Goal: Information Seeking & Learning: Learn about a topic

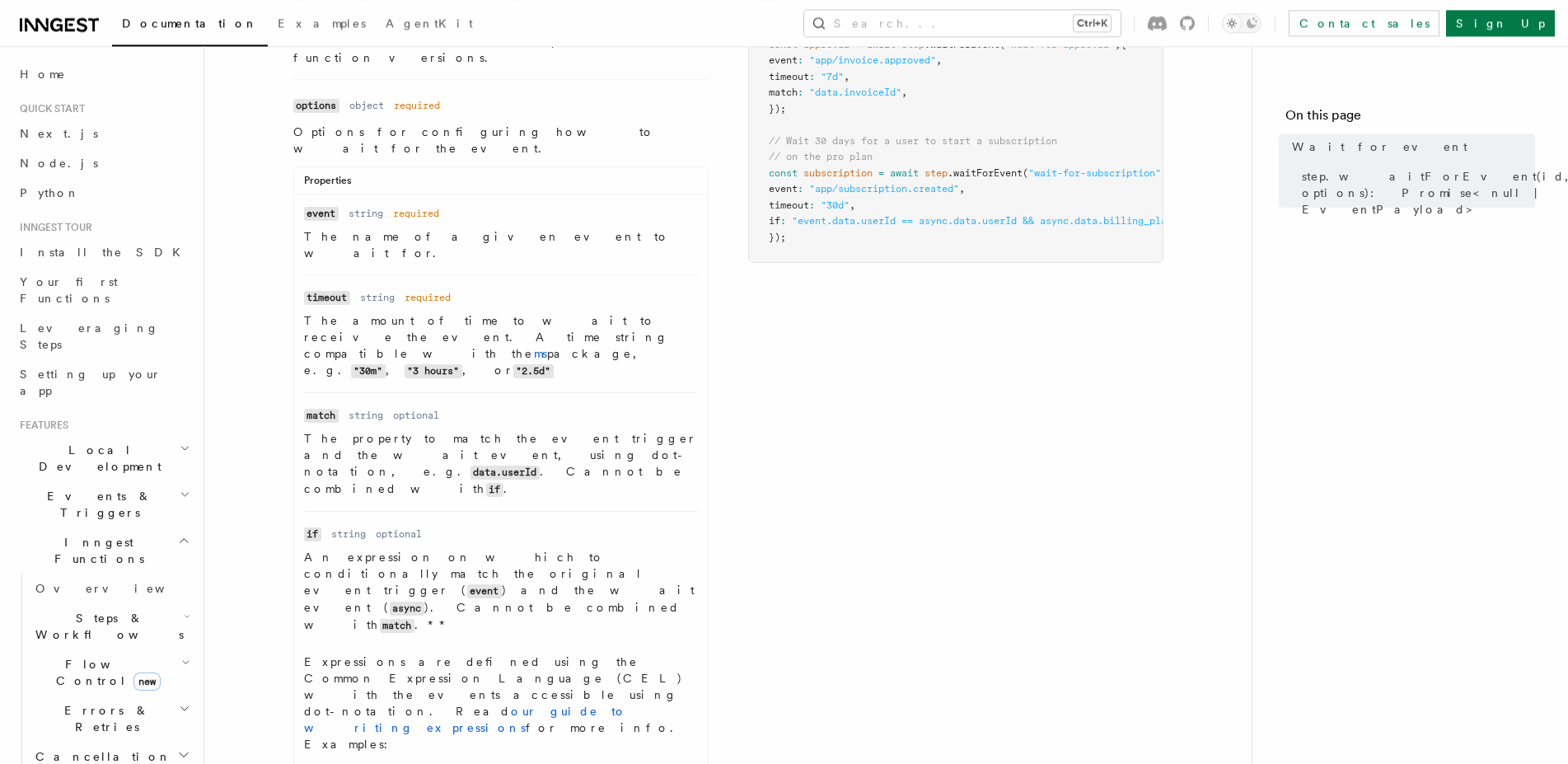
scroll to position [252, 0]
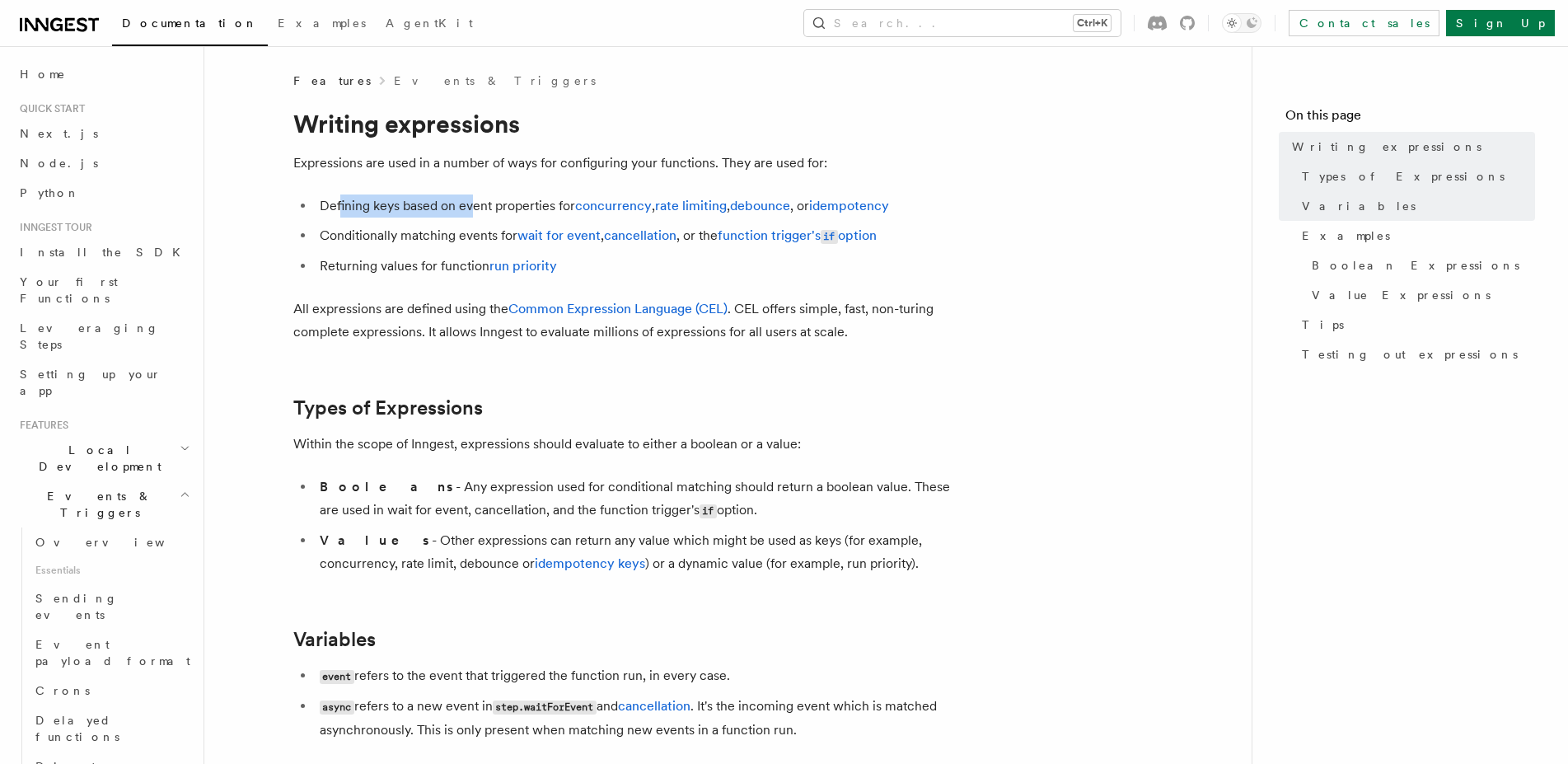
drag, startPoint x: 339, startPoint y: 206, endPoint x: 477, endPoint y: 205, distance: 138.0
click at [476, 205] on li "Defining keys based on event properties for concurrency , rate limiting , debou…" at bounding box center [633, 206] width 638 height 23
click at [477, 205] on li "Defining keys based on event properties for concurrency , rate limiting , debou…" at bounding box center [633, 206] width 638 height 23
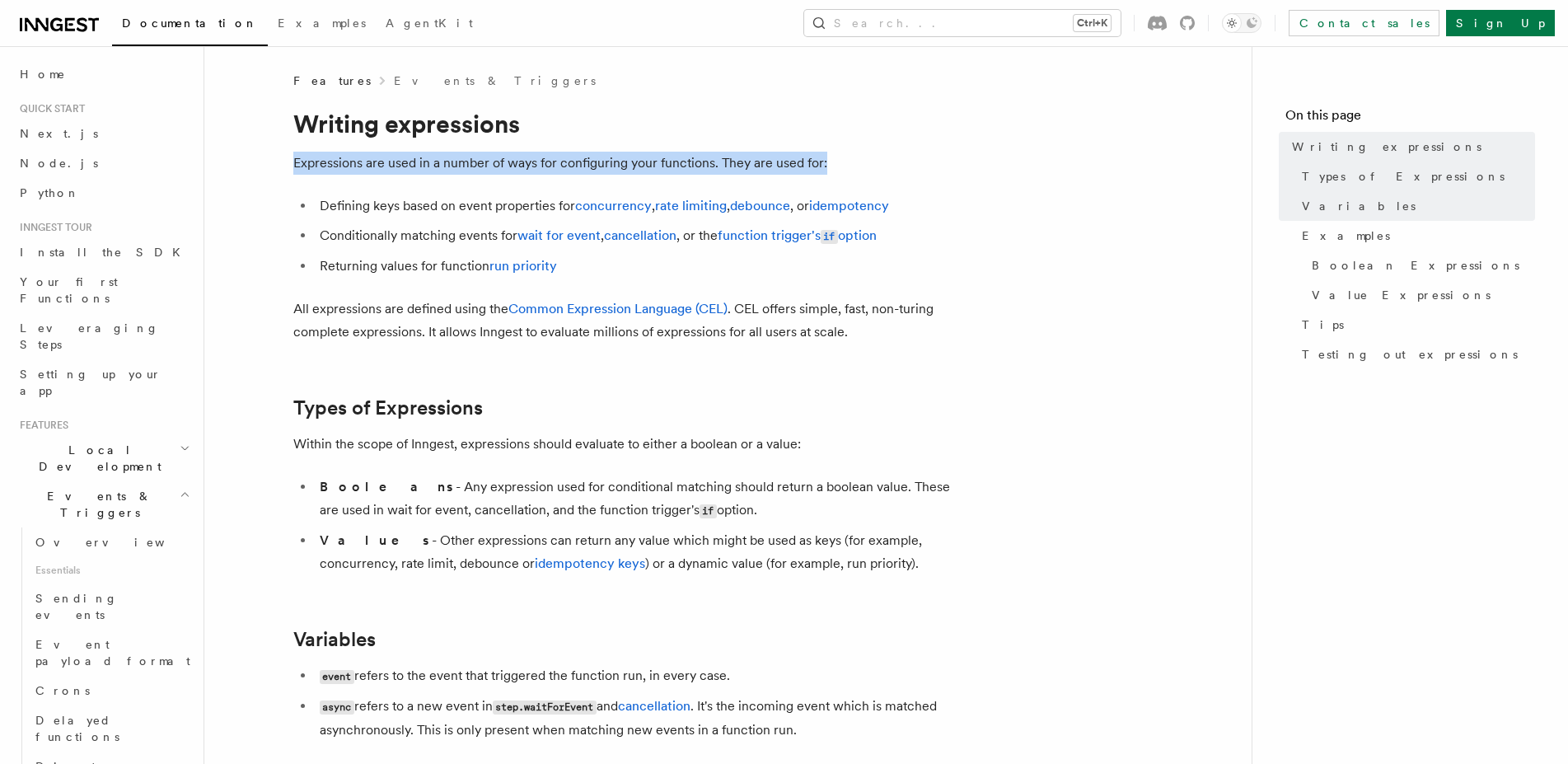
drag, startPoint x: 323, startPoint y: 154, endPoint x: 857, endPoint y: 156, distance: 534.0
click at [857, 156] on p "Expressions are used in a number of ways for configuring your functions. They a…" at bounding box center [622, 162] width 660 height 23
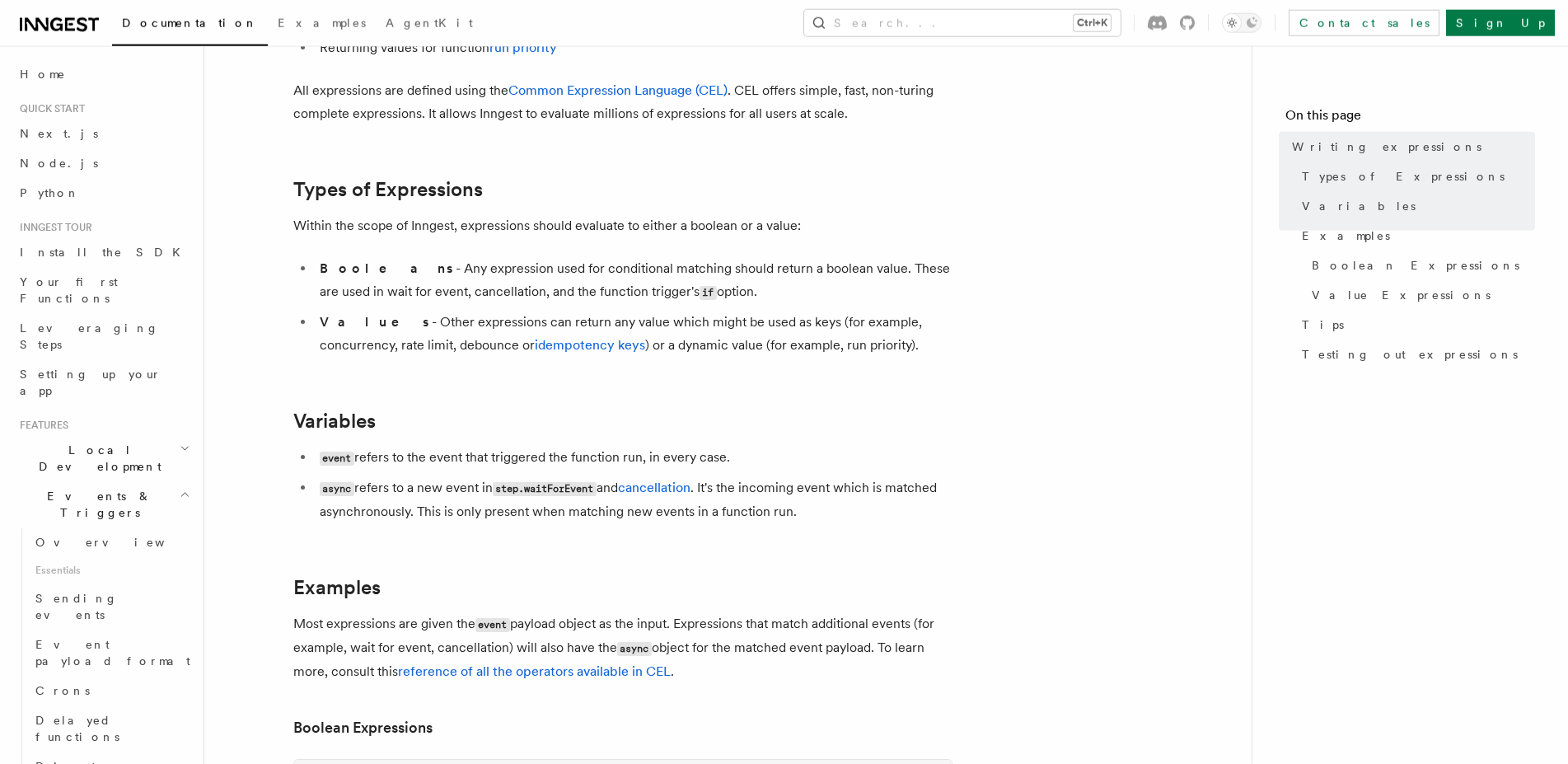
scroll to position [252, 0]
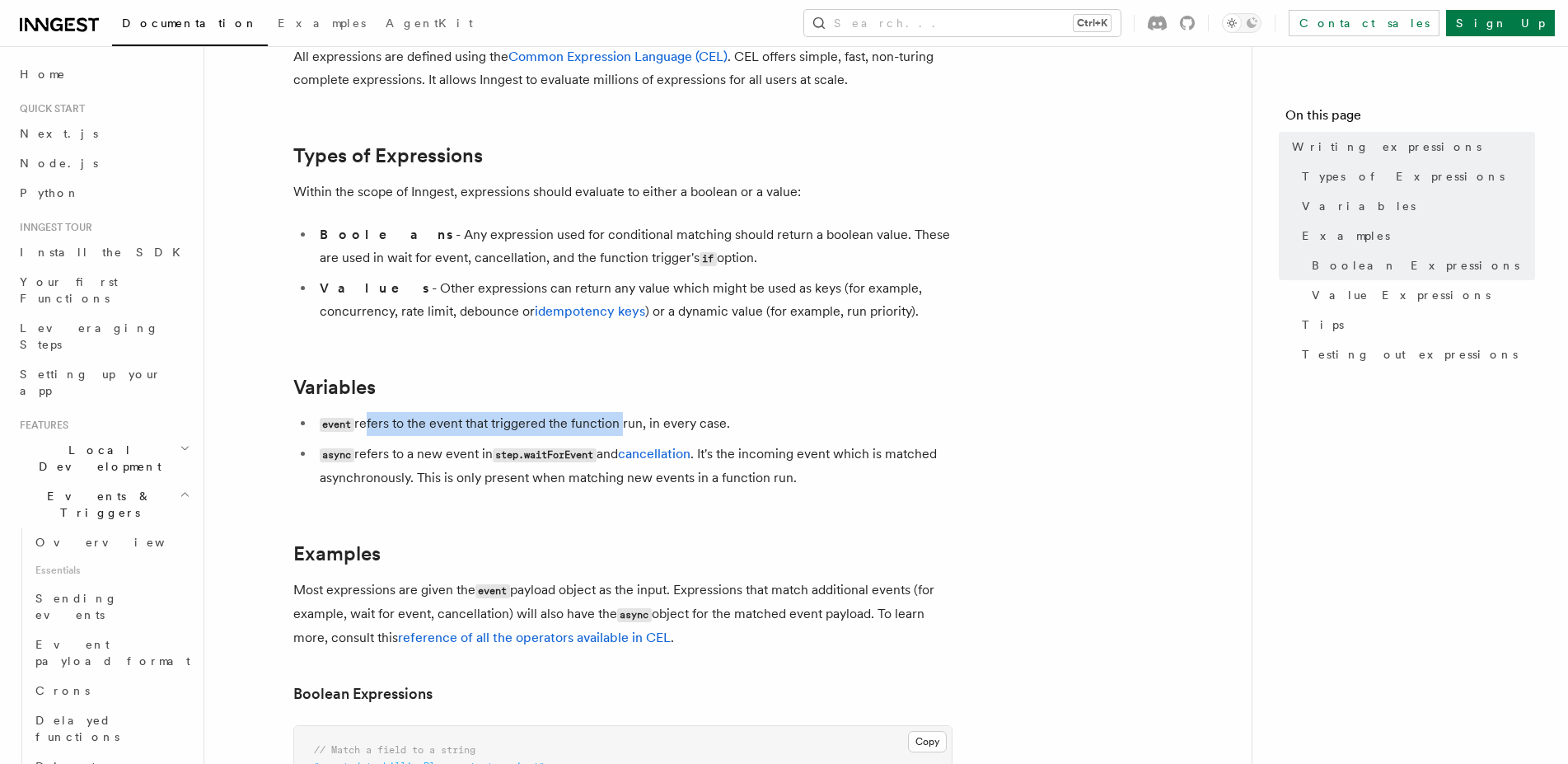
drag, startPoint x: 364, startPoint y: 414, endPoint x: 666, endPoint y: 440, distance: 303.1
click at [666, 436] on li "event refers to the event that triggered the function run, in every case." at bounding box center [633, 424] width 638 height 24
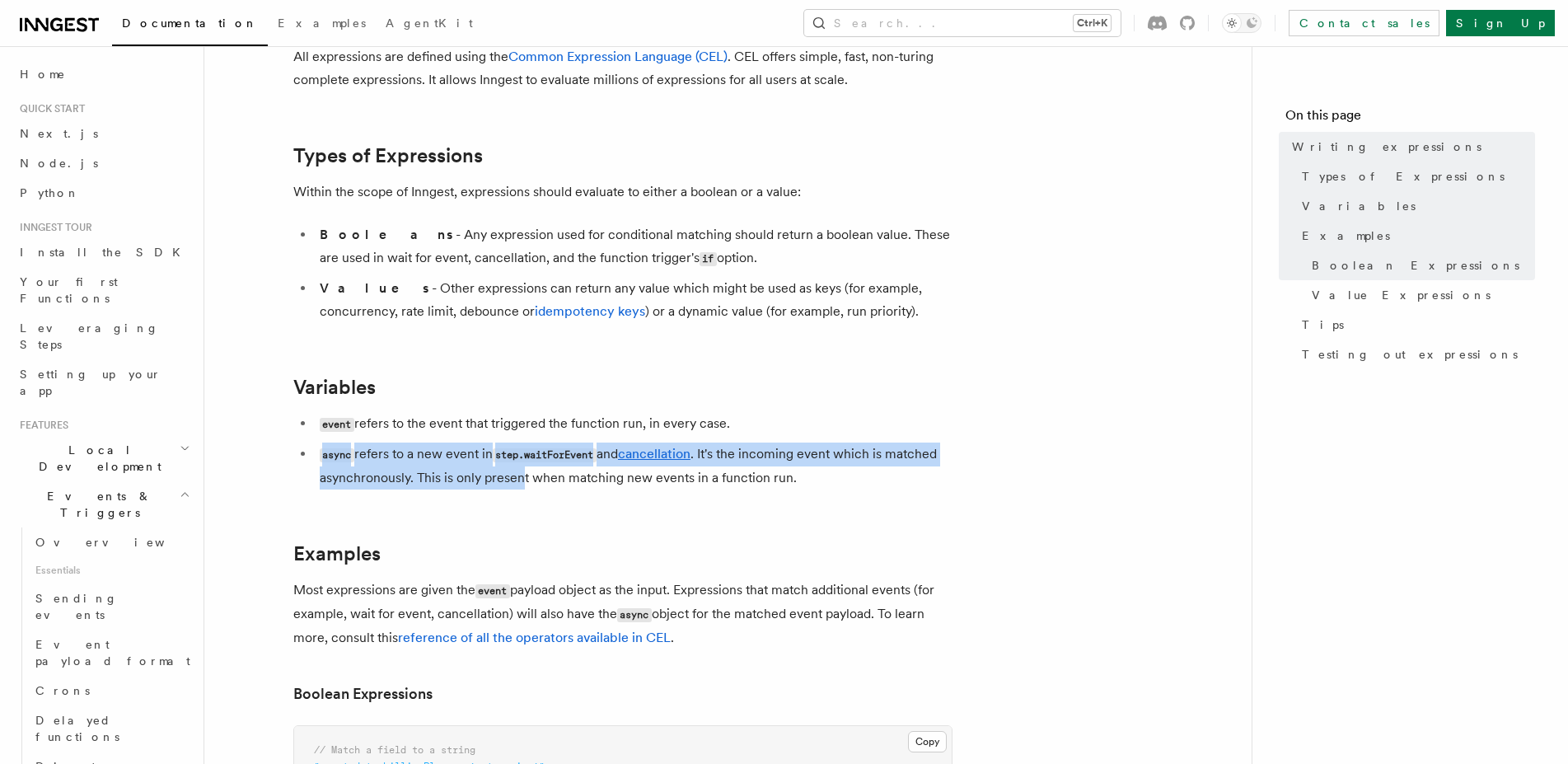
drag, startPoint x: 476, startPoint y: 471, endPoint x: 523, endPoint y: 473, distance: 47.0
click at [523, 473] on li "async refers to a new event in step.waitForEvent and cancellation . It's the in…" at bounding box center [633, 466] width 638 height 47
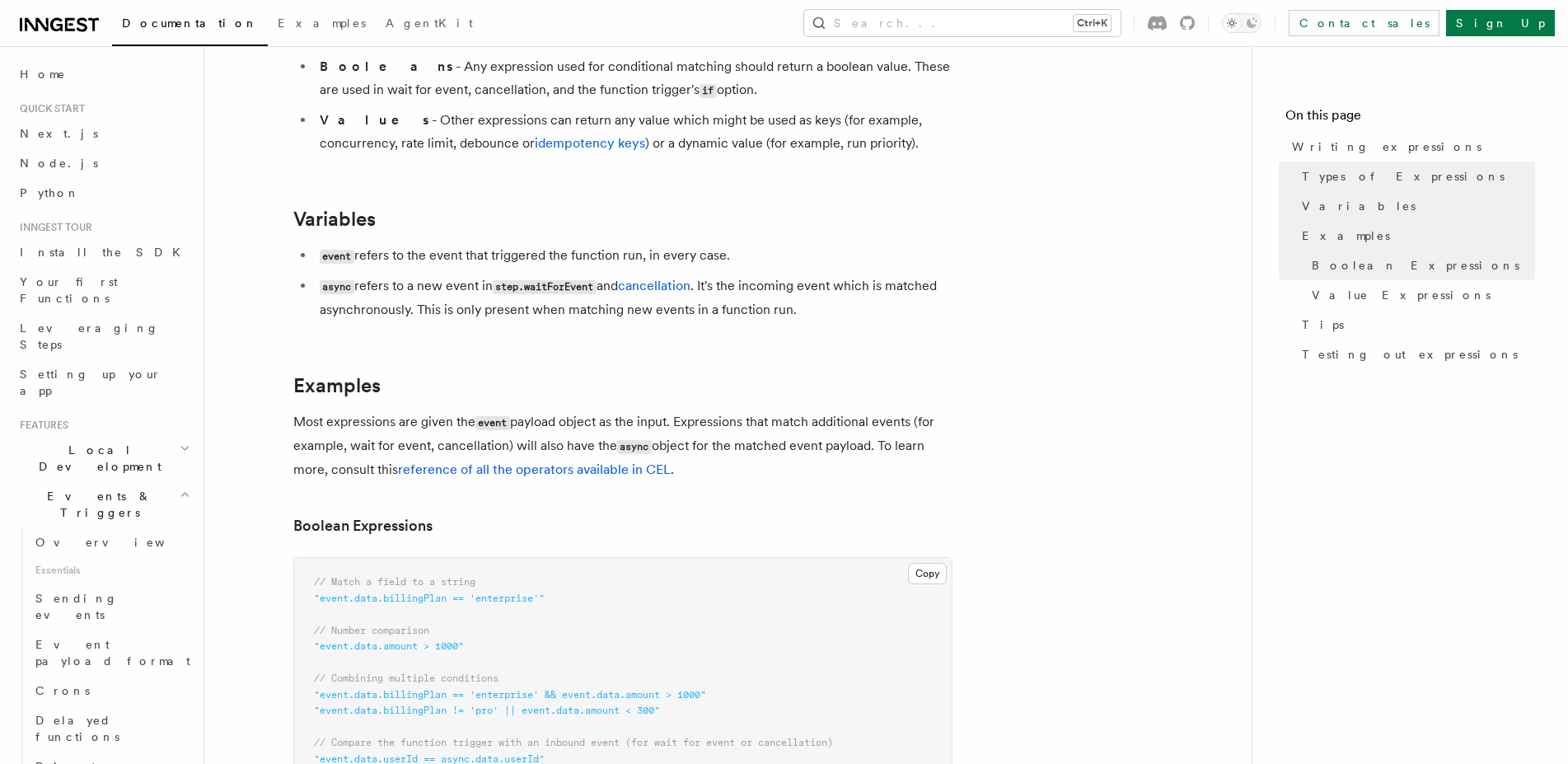
scroll to position [756, 0]
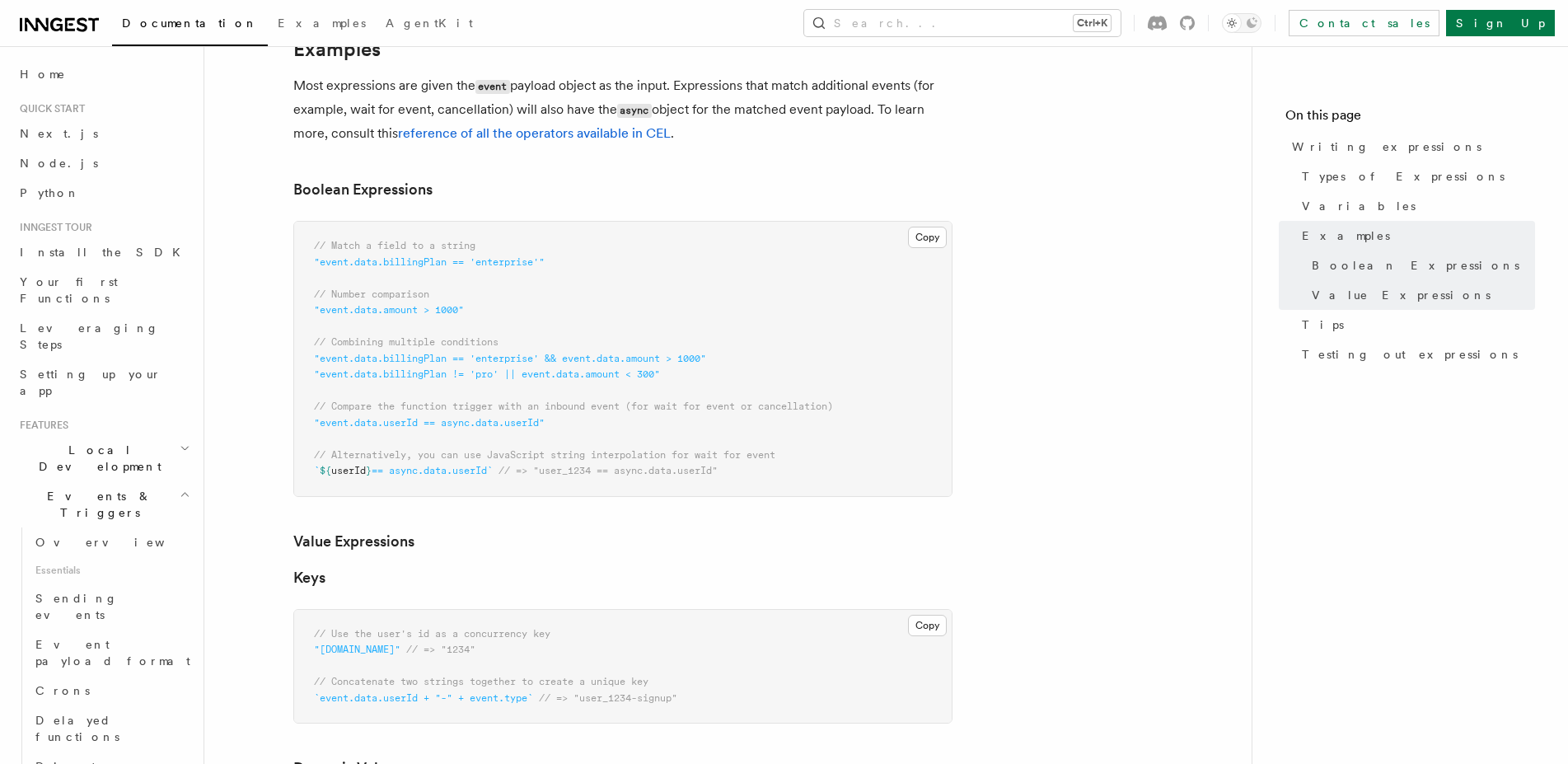
click at [478, 364] on span ""event.data.billingPlan == 'enterprise' && event.data.amount > 1000"" at bounding box center [509, 359] width 392 height 12
click at [633, 360] on span ""event.data.billingPlan == 'enterprise' && event.data.amount > 1000"" at bounding box center [509, 359] width 392 height 12
drag, startPoint x: 317, startPoint y: 454, endPoint x: 813, endPoint y: 459, distance: 496.0
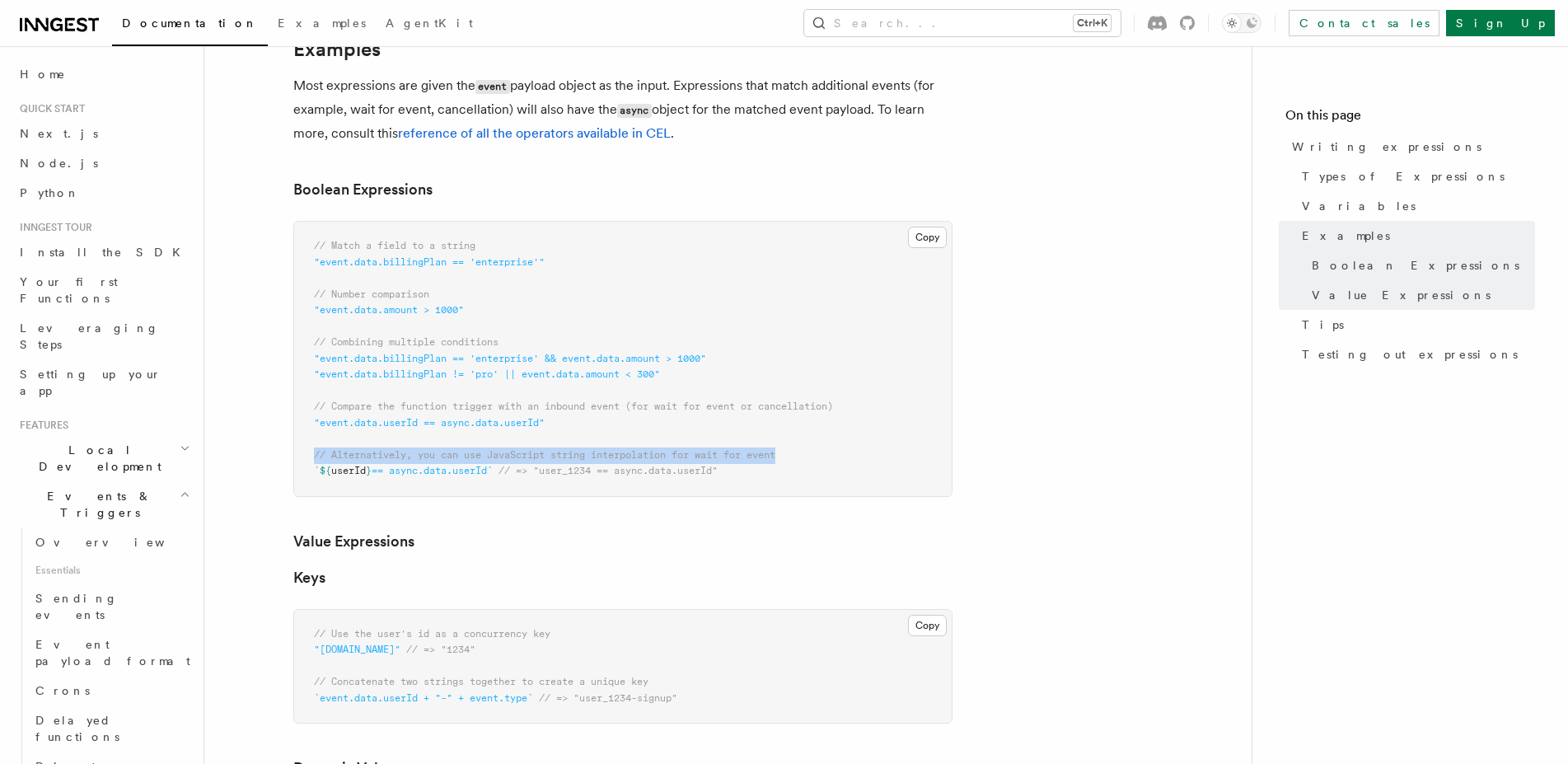
click at [813, 459] on pre "// Match a field to a string "event.data.billingPlan == 'enterprise'" // Number…" at bounding box center [622, 358] width 658 height 274
drag, startPoint x: 322, startPoint y: 458, endPoint x: 792, endPoint y: 471, distance: 470.2
click at [784, 470] on pre "// Match a field to a string "event.data.billingPlan == 'enterprise'" // Number…" at bounding box center [622, 358] width 658 height 274
click at [792, 471] on pre "// Match a field to a string "event.data.billingPlan == 'enterprise'" // Number…" at bounding box center [622, 358] width 658 height 274
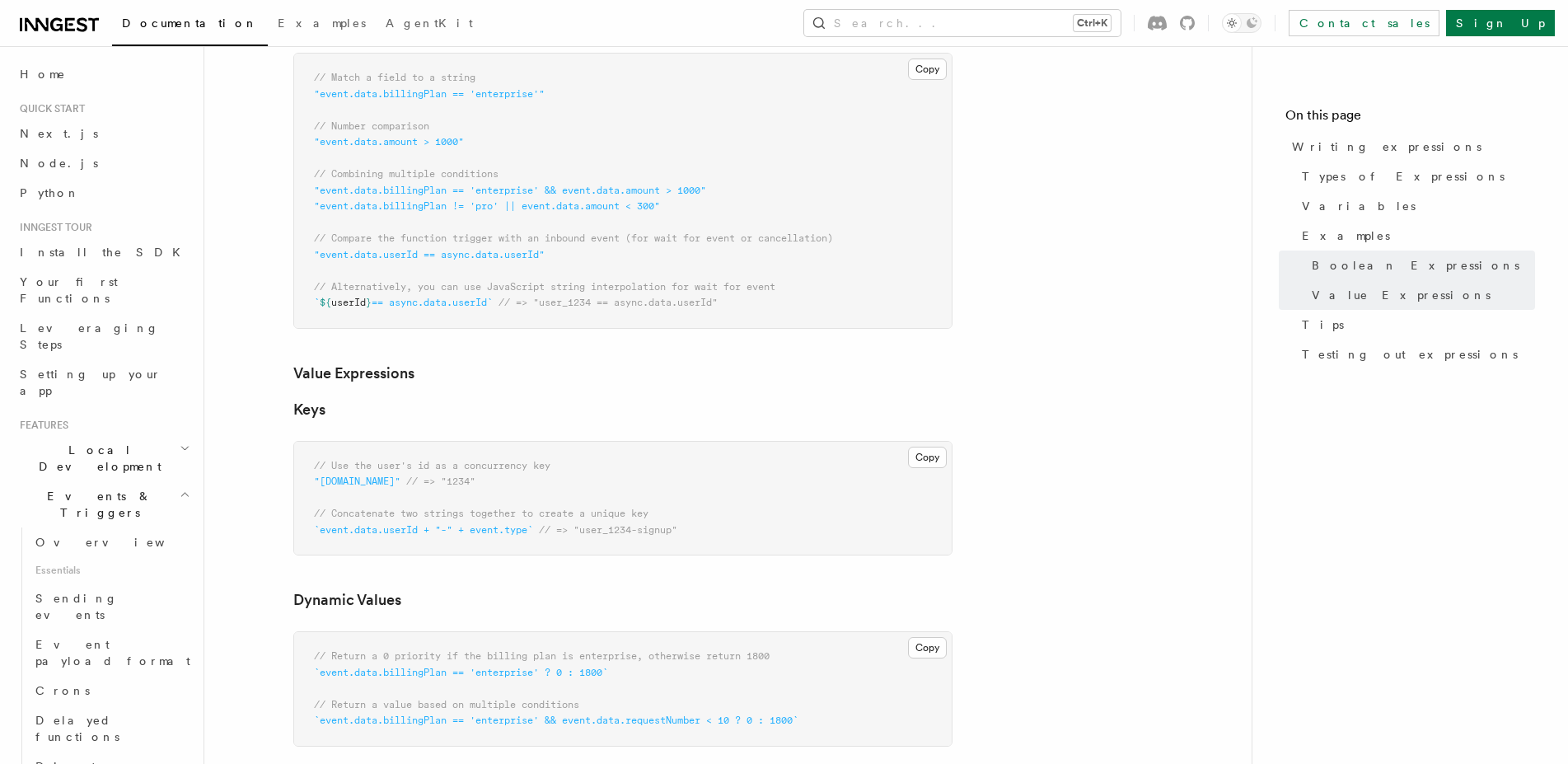
scroll to position [1261, 0]
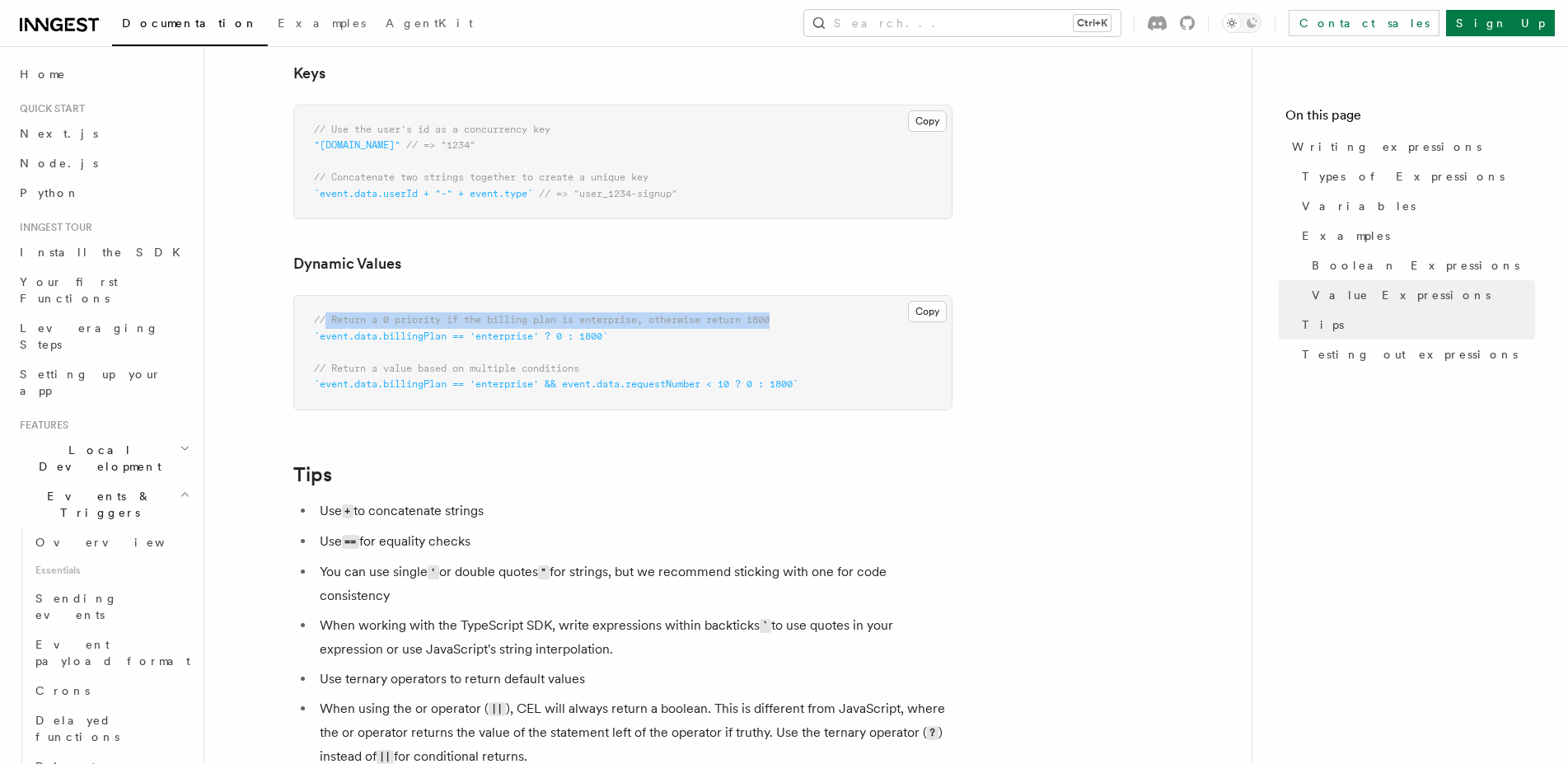
drag, startPoint x: 327, startPoint y: 323, endPoint x: 798, endPoint y: 327, distance: 471.0
click at [798, 327] on pre "// Return a 0 priority if the billing plan is enterprise, otherwise return 1800…" at bounding box center [622, 353] width 658 height 114
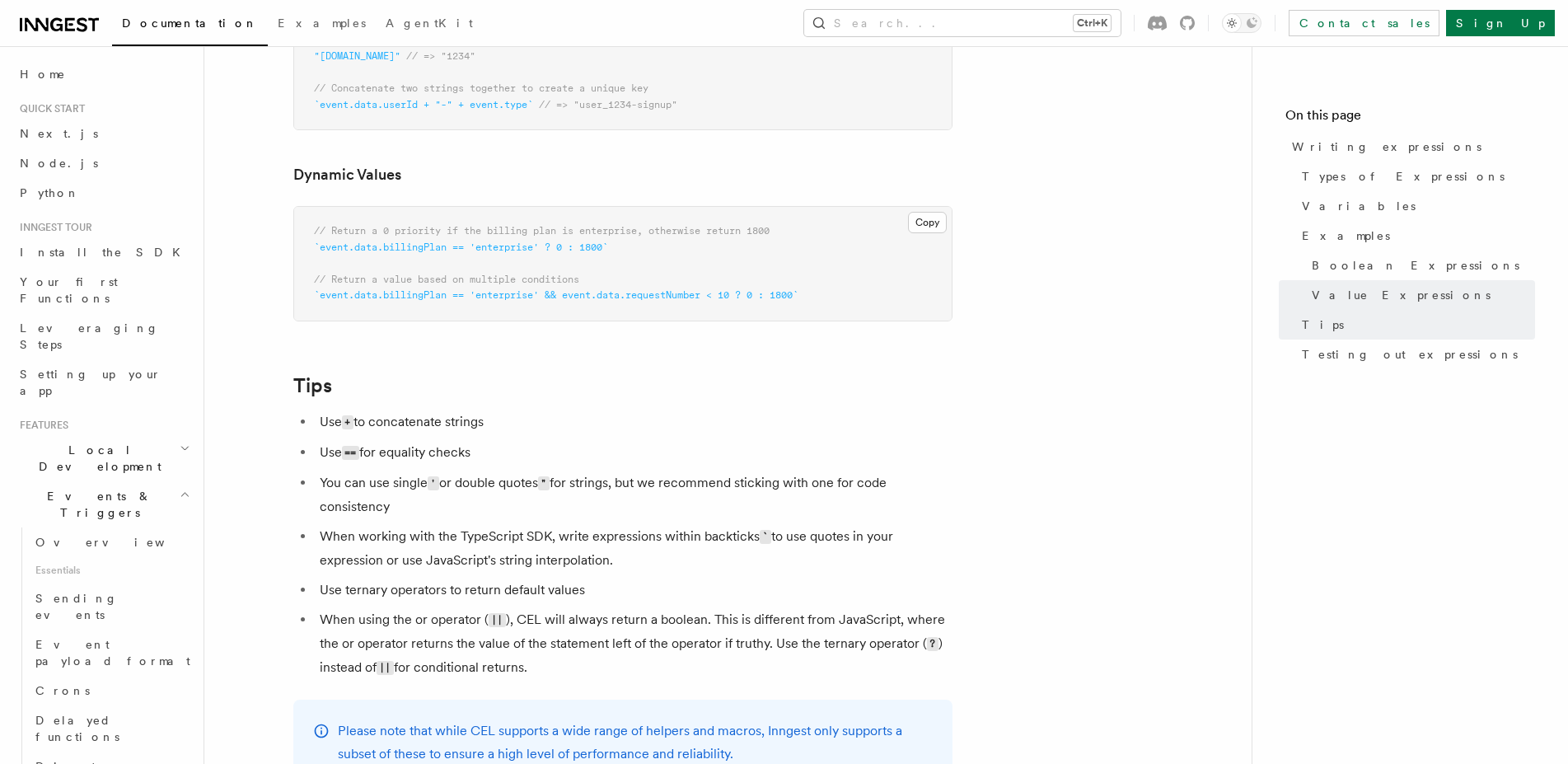
scroll to position [1513, 0]
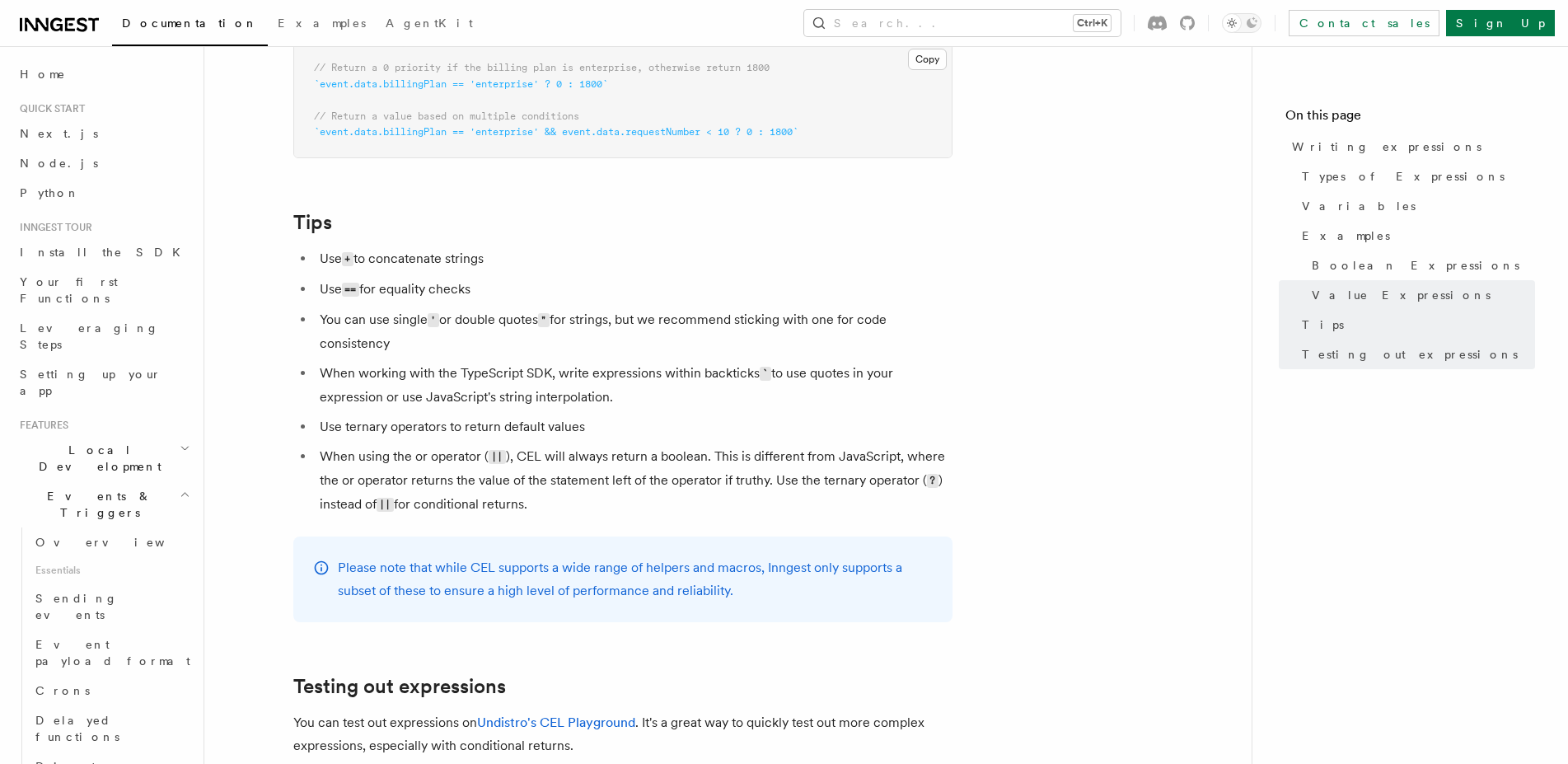
drag, startPoint x: 373, startPoint y: 265, endPoint x: 527, endPoint y: 268, distance: 154.0
click at [527, 268] on li "Use + to concatenate strings" at bounding box center [633, 259] width 638 height 24
drag, startPoint x: 396, startPoint y: 296, endPoint x: 502, endPoint y: 298, distance: 106.0
click at [502, 298] on li "Use == for equality checks" at bounding box center [633, 289] width 638 height 24
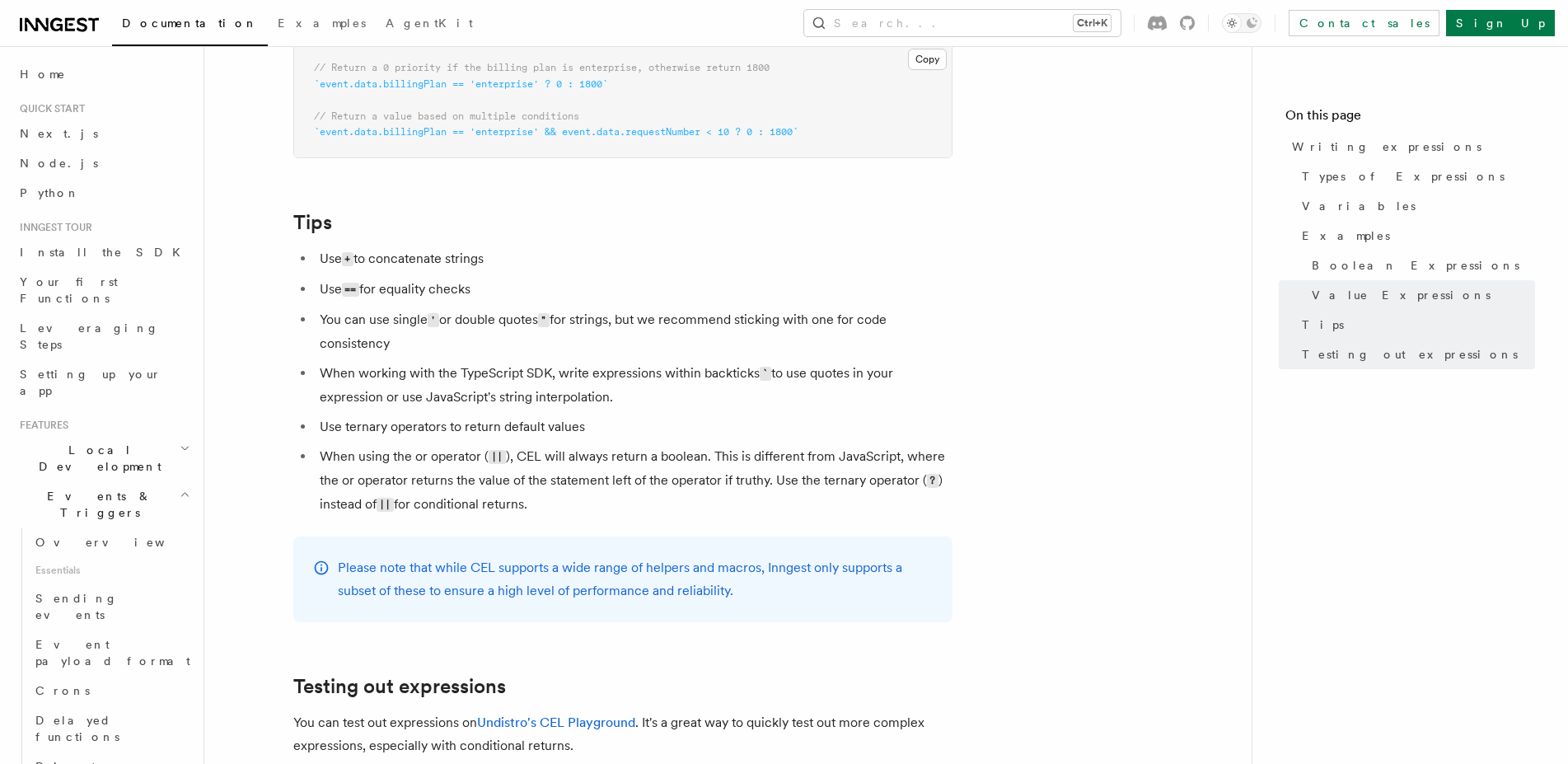
click at [502, 298] on li "Use == for equality checks" at bounding box center [633, 289] width 638 height 24
drag, startPoint x: 831, startPoint y: 327, endPoint x: 420, endPoint y: 349, distance: 411.6
click at [420, 349] on li "You can use single ' or double quotes " for strings, but we recommend sticking …" at bounding box center [633, 331] width 638 height 47
drag, startPoint x: 347, startPoint y: 387, endPoint x: 639, endPoint y: 416, distance: 293.4
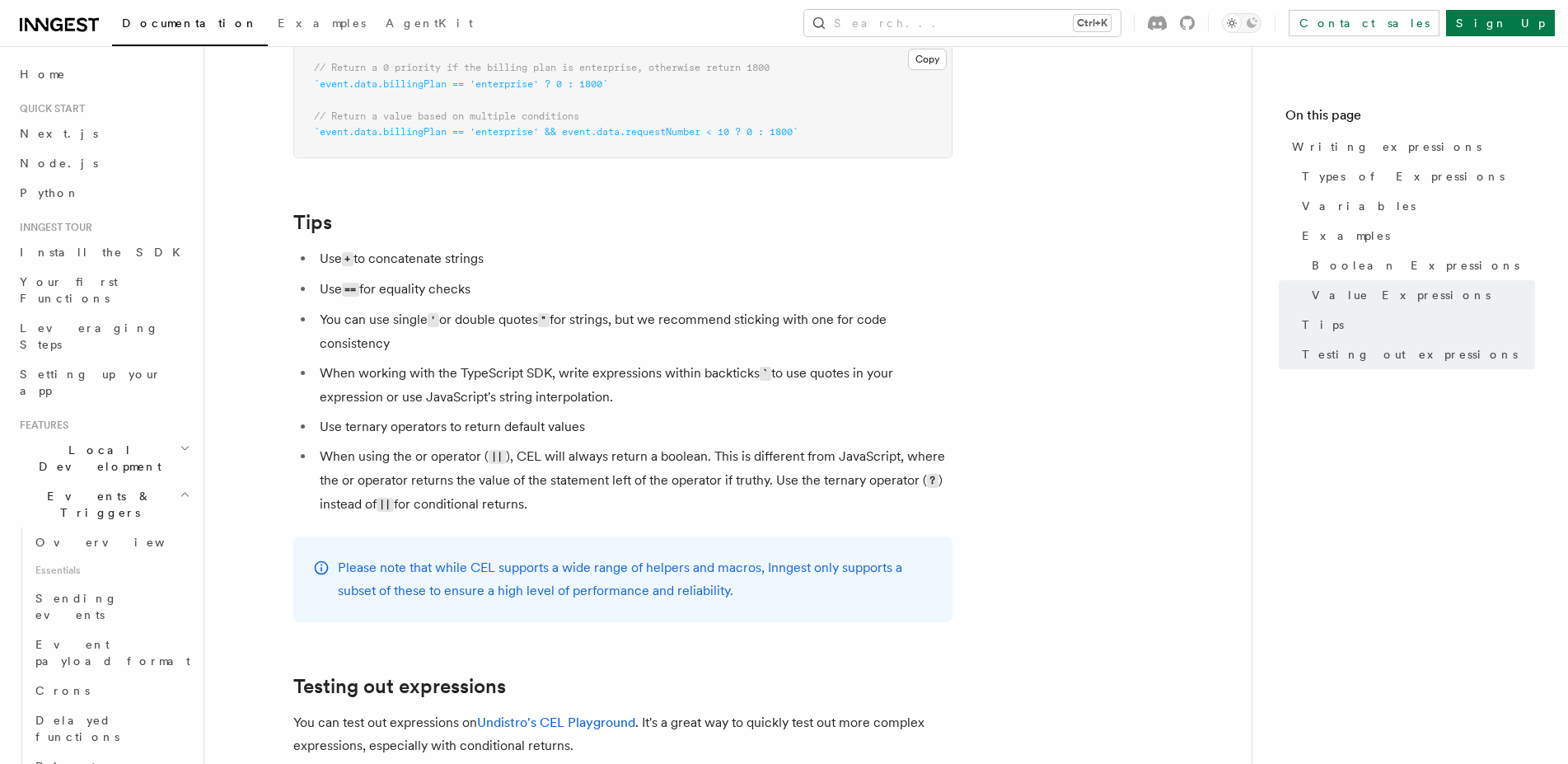
click at [639, 409] on li "When working with the TypeScript SDK, write expressions within backticks ` to u…" at bounding box center [633, 385] width 638 height 47
drag, startPoint x: 281, startPoint y: 422, endPoint x: 627, endPoint y: 438, distance: 346.4
click at [627, 438] on li "Use ternary operators to return default values" at bounding box center [633, 426] width 638 height 23
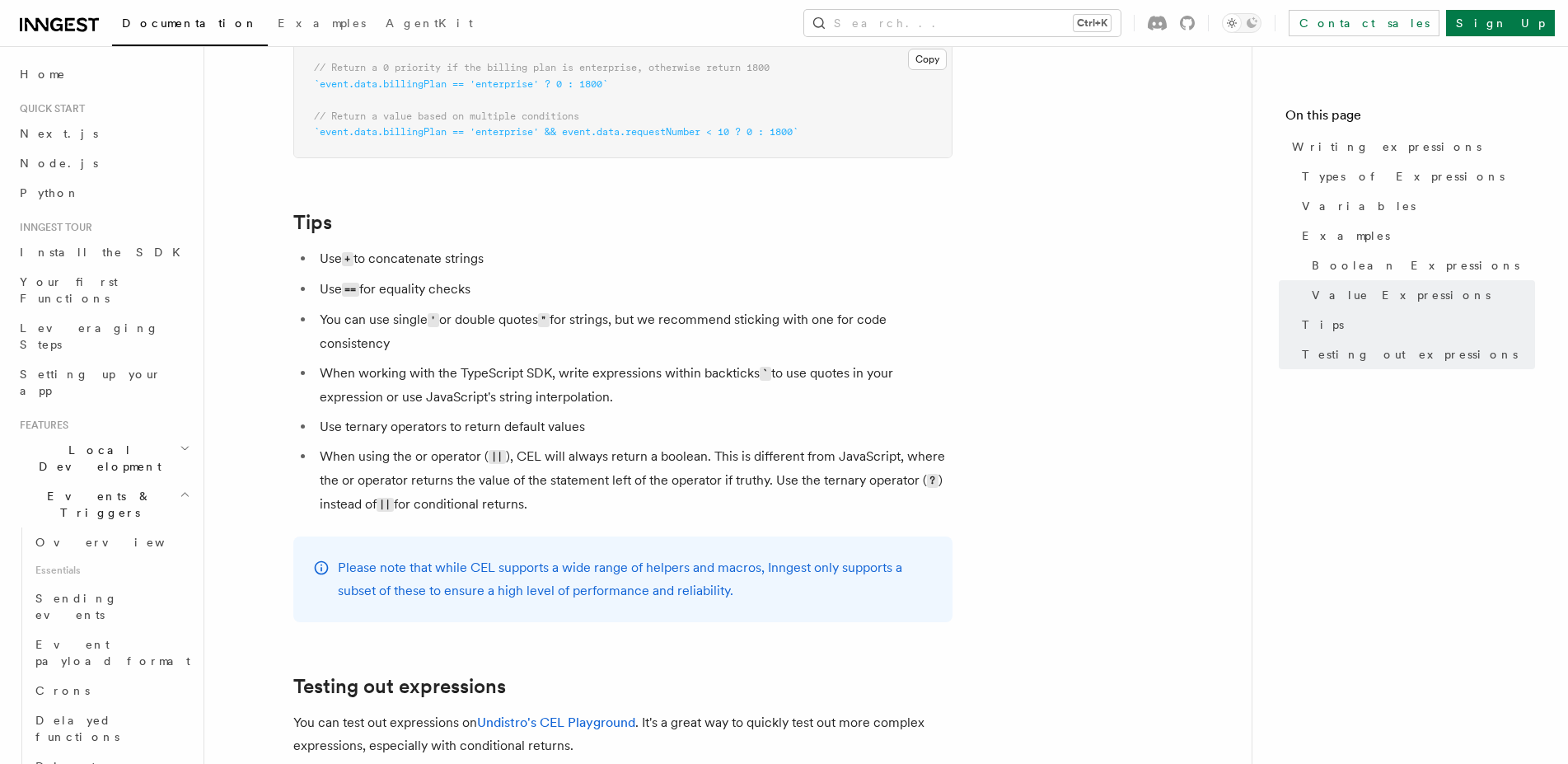
drag, startPoint x: 321, startPoint y: 472, endPoint x: 588, endPoint y: 521, distance: 271.5
click at [588, 517] on li "When using the or operator ( || ), CEL will always return a boolean. This is di…" at bounding box center [633, 481] width 638 height 72
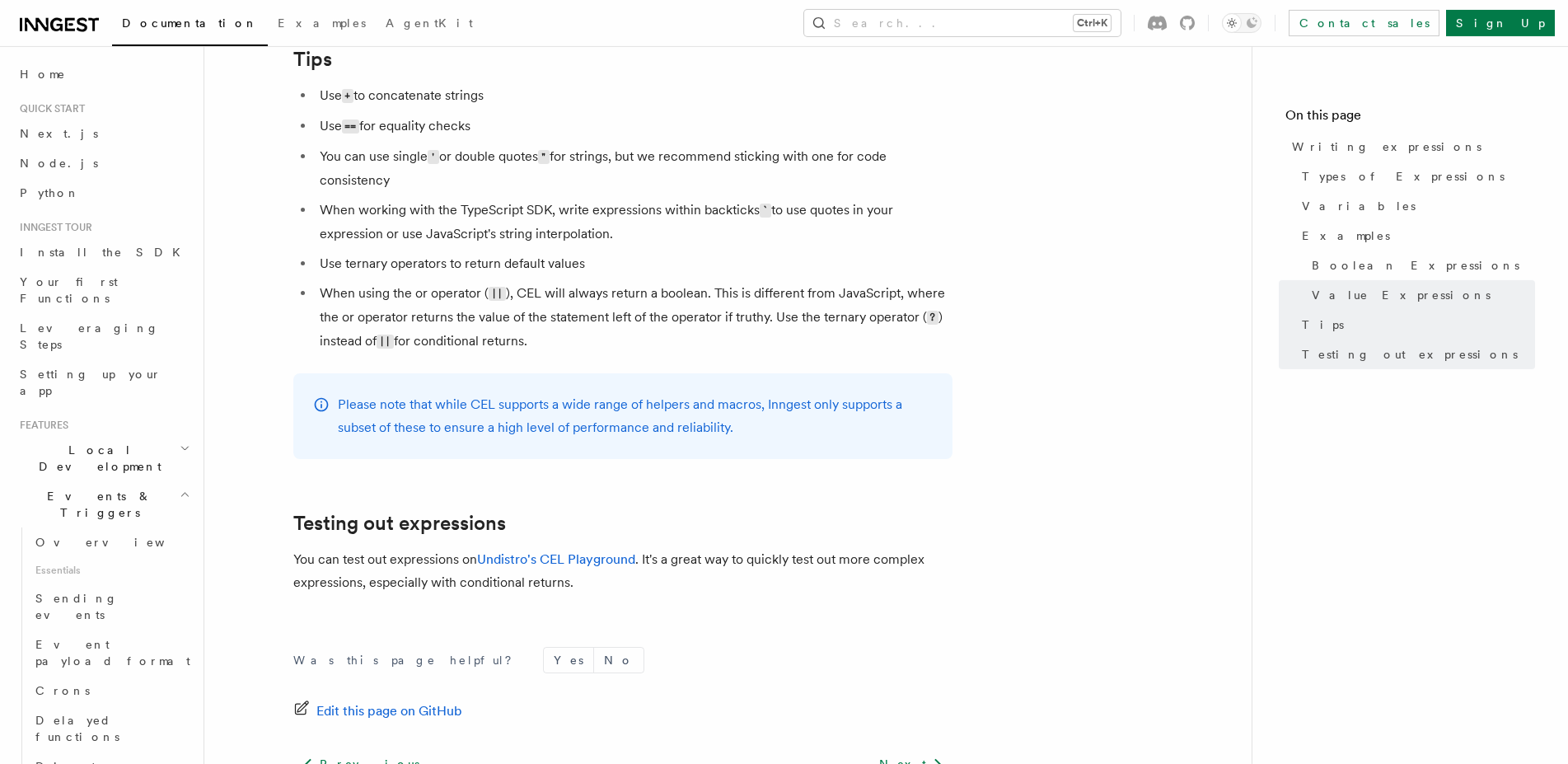
scroll to position [1681, 0]
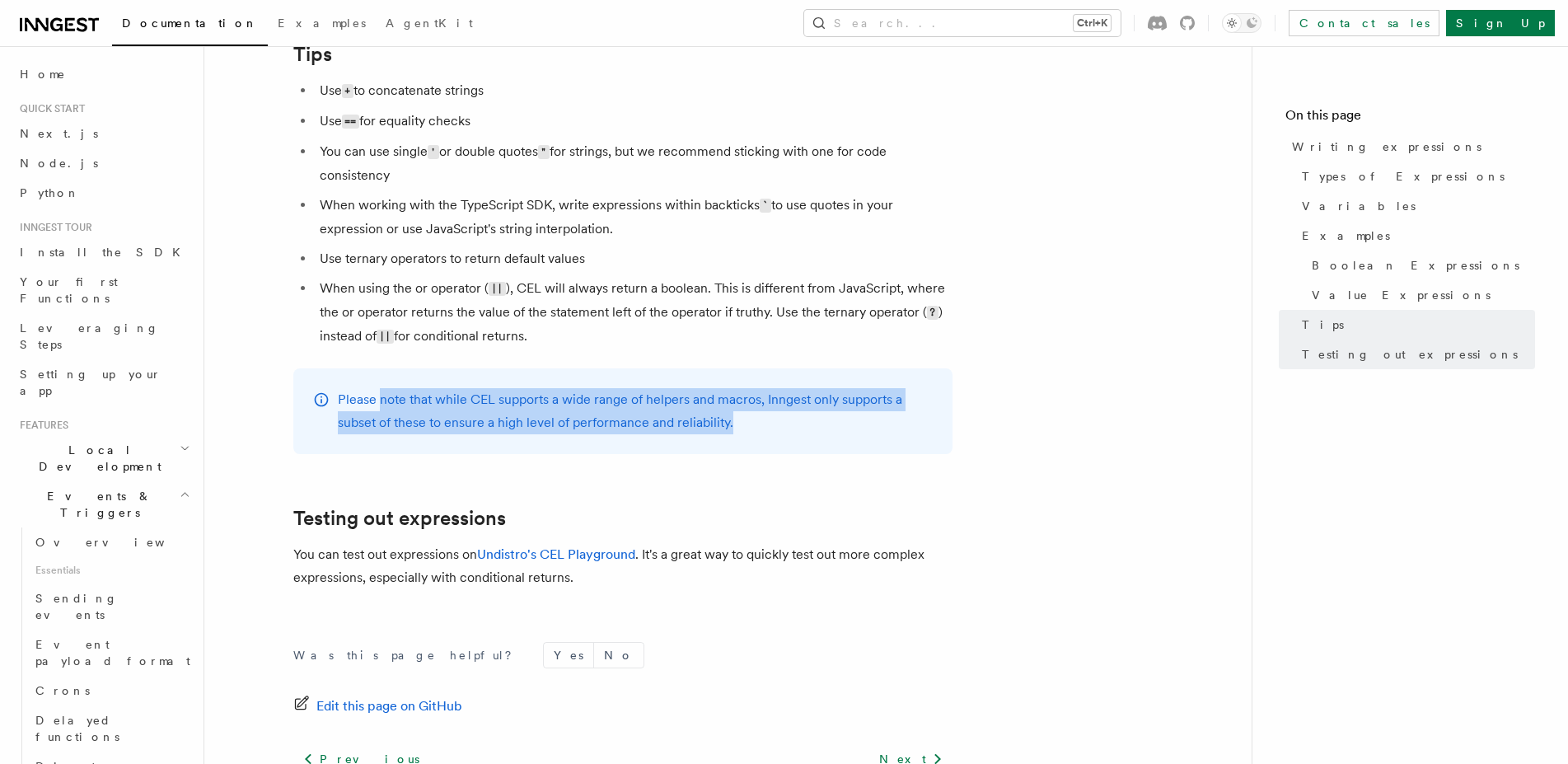
drag, startPoint x: 380, startPoint y: 411, endPoint x: 766, endPoint y: 439, distance: 387.0
click at [766, 435] on p "Please note that while CEL supports a wide range of helpers and macros, Inngest…" at bounding box center [635, 411] width 595 height 46
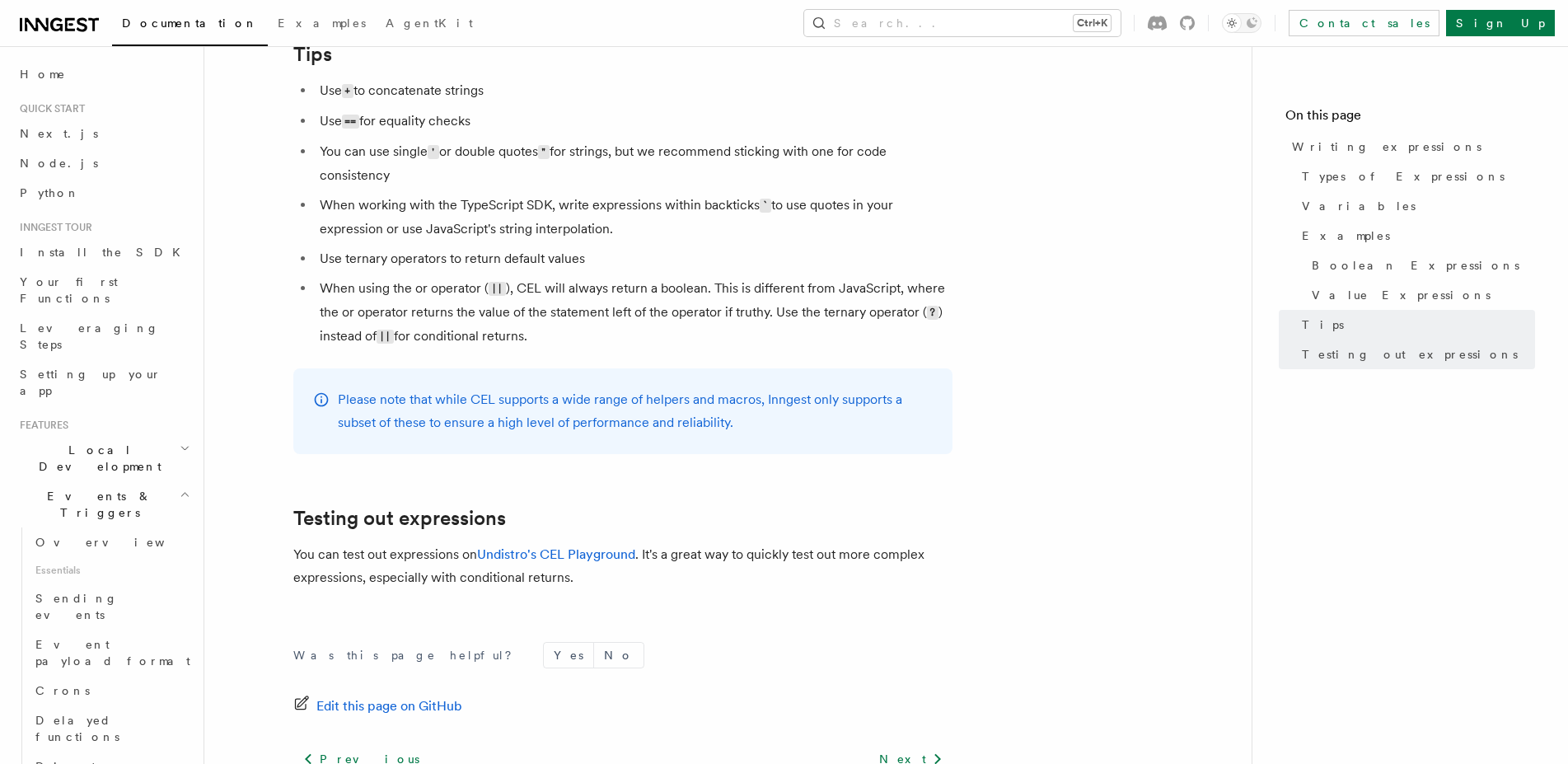
click at [766, 435] on p "Please note that while CEL supports a wide range of helpers and macros, Inngest…" at bounding box center [635, 411] width 595 height 46
drag, startPoint x: 319, startPoint y: 564, endPoint x: 379, endPoint y: 559, distance: 60.2
click at [379, 559] on p "You can test out expressions on Undistro's CEL Playground . It's a great way to…" at bounding box center [622, 565] width 660 height 46
click at [380, 559] on p "You can test out expressions on Undistro's CEL Playground . It's a great way to…" at bounding box center [622, 565] width 660 height 46
